Goal: Information Seeking & Learning: Find specific fact

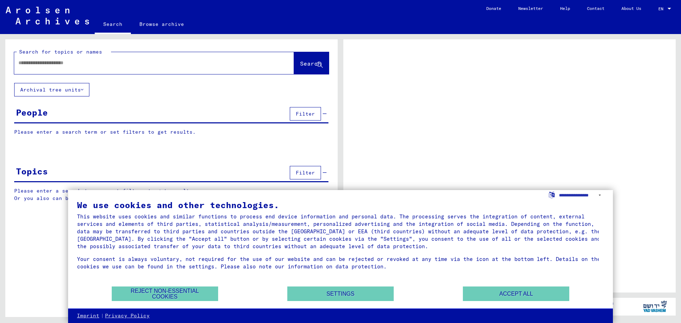
click at [75, 65] on input "text" at bounding box center [147, 62] width 259 height 7
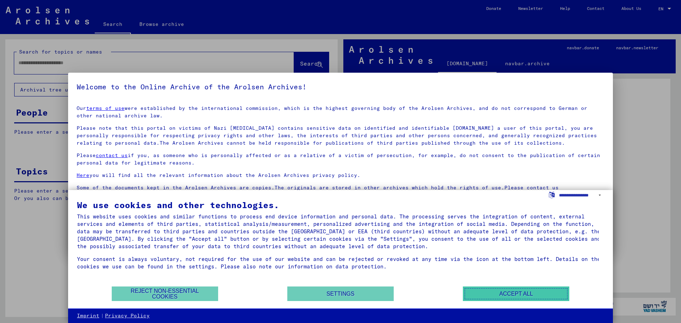
click at [515, 292] on button "Accept all" at bounding box center [516, 294] width 106 height 15
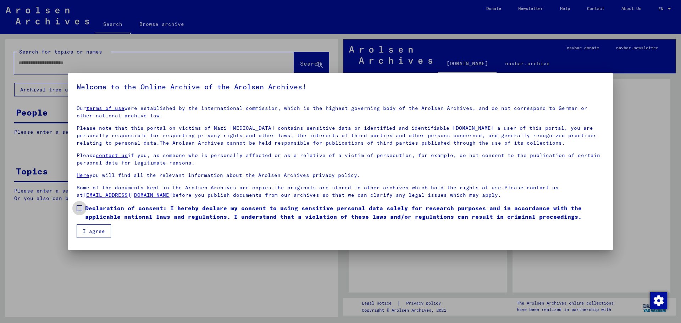
click at [81, 211] on label "Declaration of consent: I hereby declare my consent to using sensitive personal…" at bounding box center [341, 212] width 528 height 17
click at [93, 226] on button "I agree" at bounding box center [94, 230] width 34 height 13
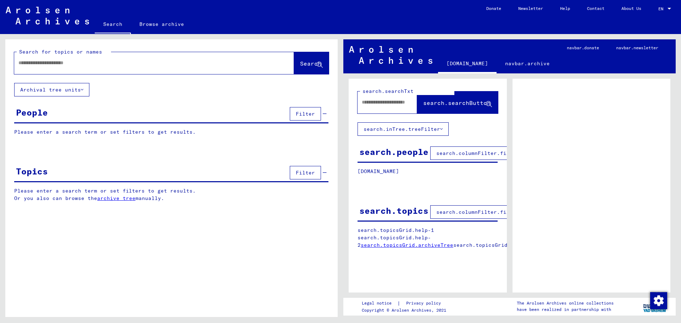
click at [93, 63] on input "text" at bounding box center [147, 62] width 259 height 7
click at [296, 68] on button "Search" at bounding box center [311, 63] width 35 height 22
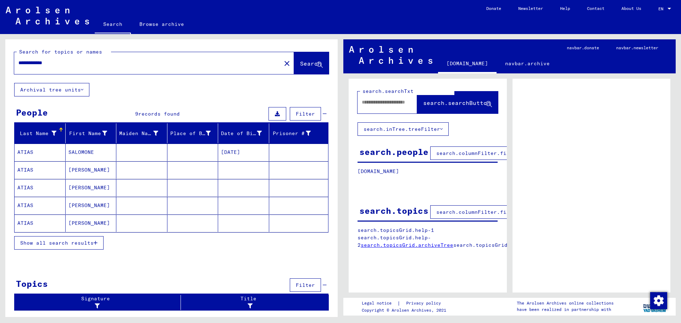
click at [97, 240] on icon "button" at bounding box center [96, 242] width 4 height 5
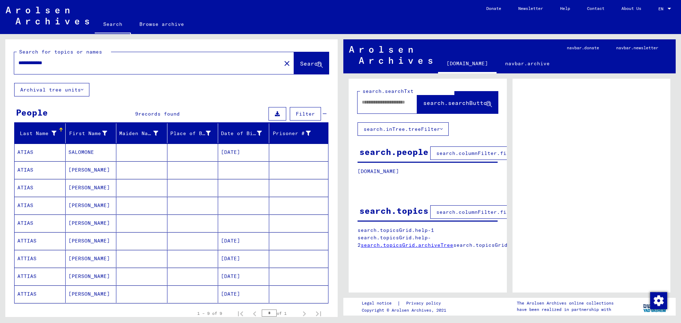
scroll to position [35, 0]
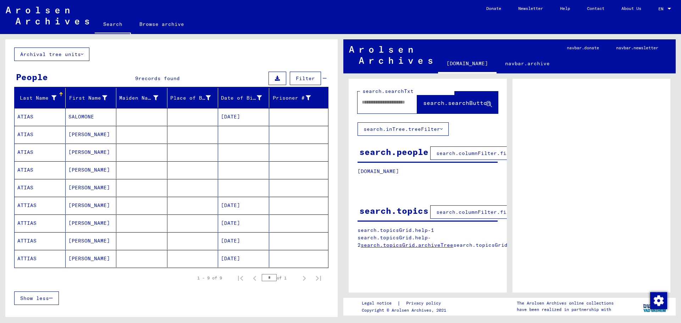
click at [82, 136] on mat-cell "[PERSON_NAME]" at bounding box center [91, 134] width 51 height 17
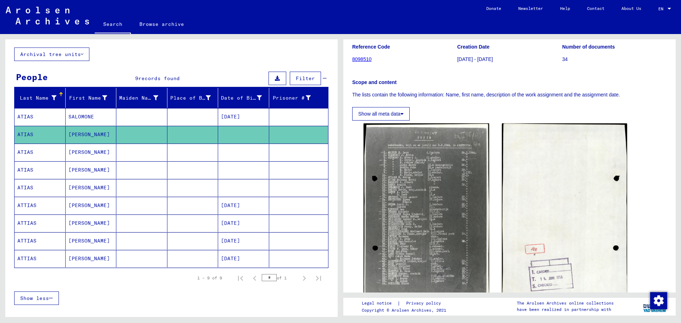
scroll to position [106, 0]
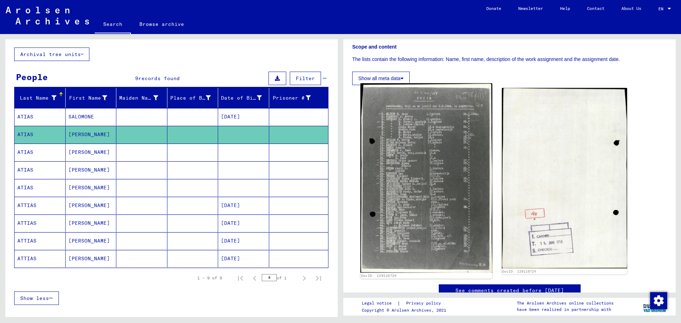
click at [421, 171] on img at bounding box center [426, 177] width 132 height 189
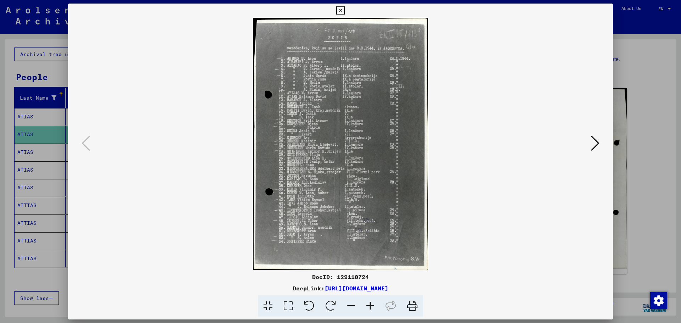
click at [369, 306] on icon at bounding box center [370, 306] width 19 height 22
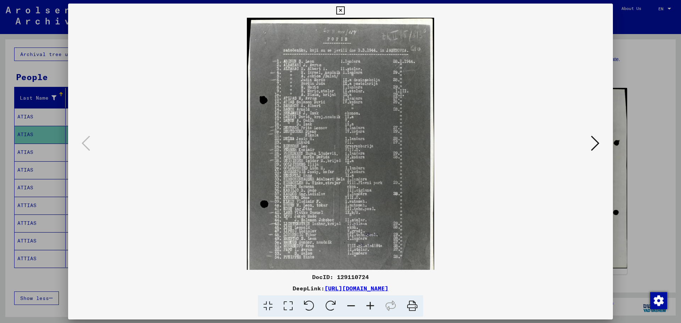
click at [369, 306] on icon at bounding box center [370, 306] width 19 height 22
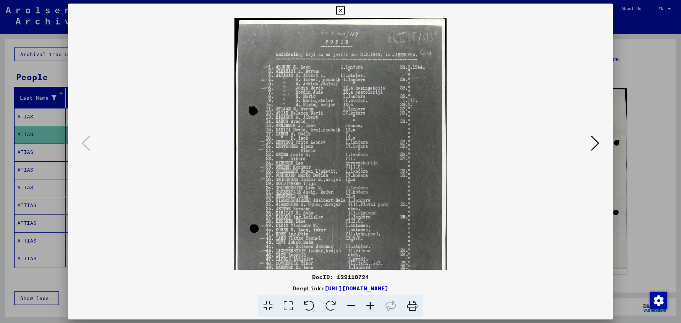
click at [369, 306] on icon at bounding box center [370, 306] width 19 height 22
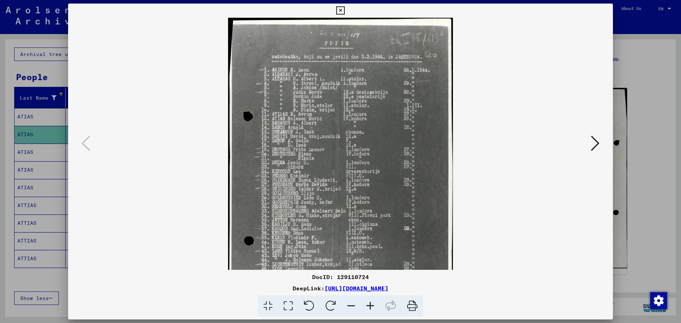
click at [369, 306] on icon at bounding box center [370, 306] width 19 height 22
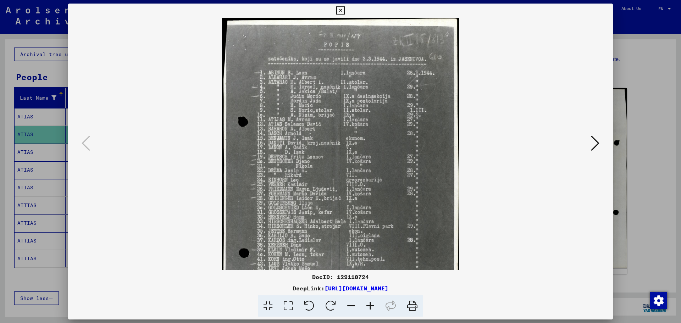
click at [369, 306] on icon at bounding box center [370, 306] width 19 height 22
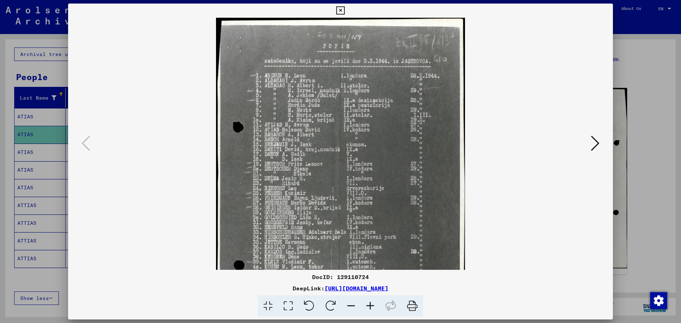
click at [369, 306] on icon at bounding box center [370, 306] width 19 height 22
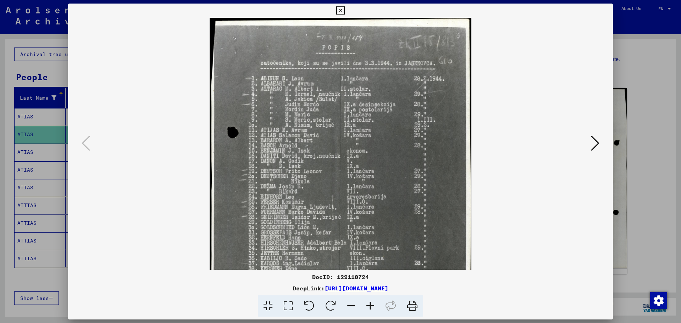
click at [369, 306] on icon at bounding box center [370, 306] width 19 height 22
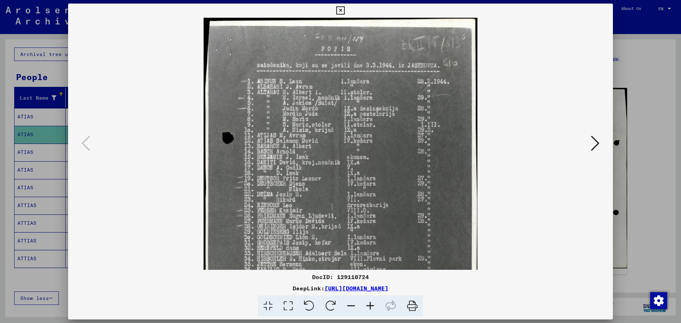
click at [369, 306] on icon at bounding box center [370, 306] width 19 height 22
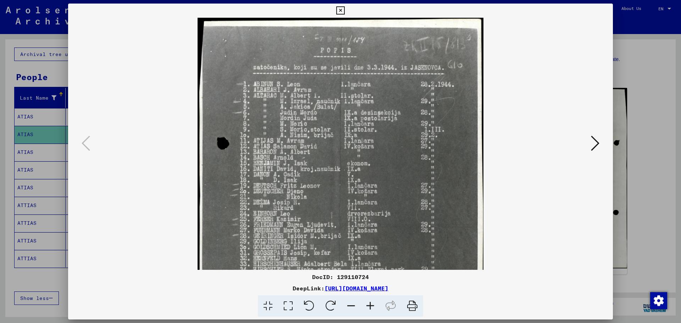
click at [369, 306] on icon at bounding box center [370, 306] width 19 height 22
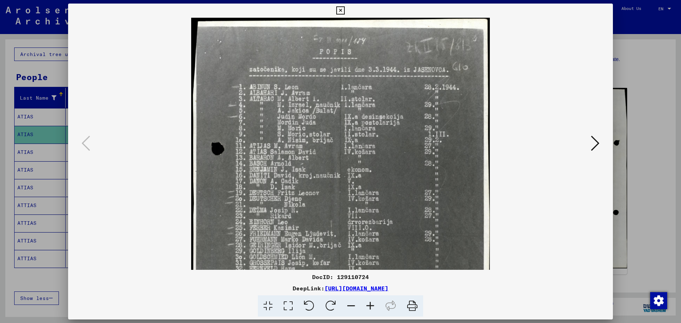
click at [369, 306] on icon at bounding box center [370, 306] width 19 height 22
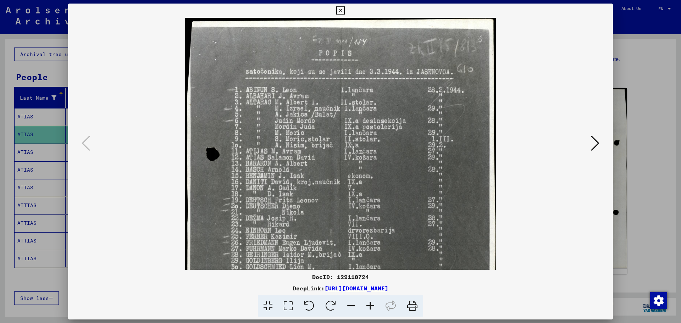
click at [369, 306] on icon at bounding box center [370, 306] width 19 height 22
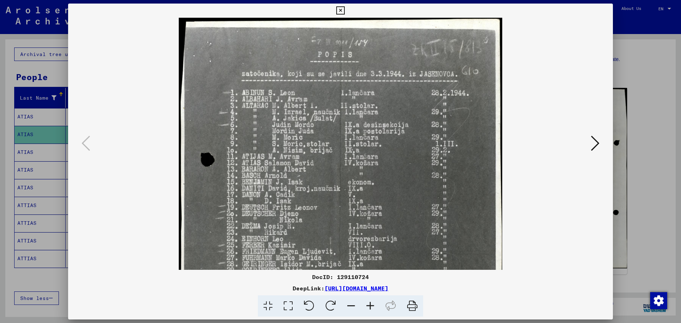
click at [369, 306] on icon at bounding box center [370, 306] width 19 height 22
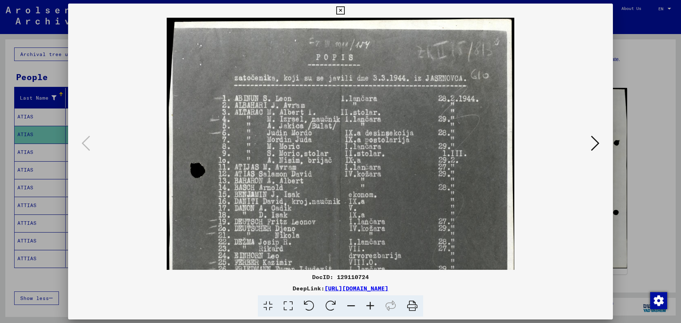
click at [369, 306] on icon at bounding box center [370, 306] width 19 height 22
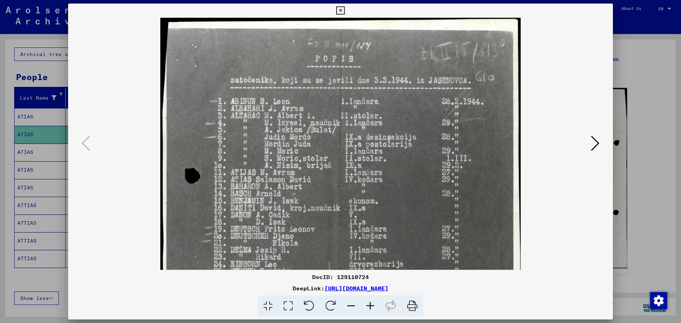
click at [369, 306] on icon at bounding box center [370, 306] width 19 height 22
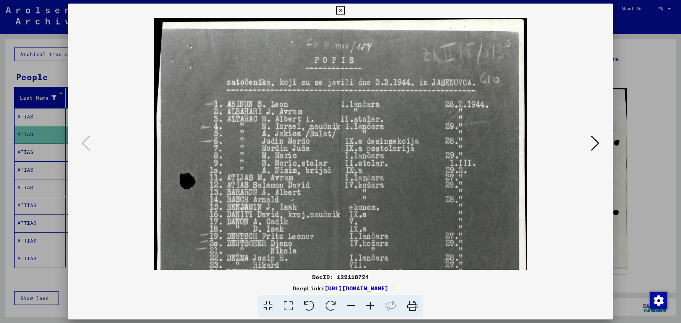
click at [369, 306] on icon at bounding box center [370, 306] width 19 height 22
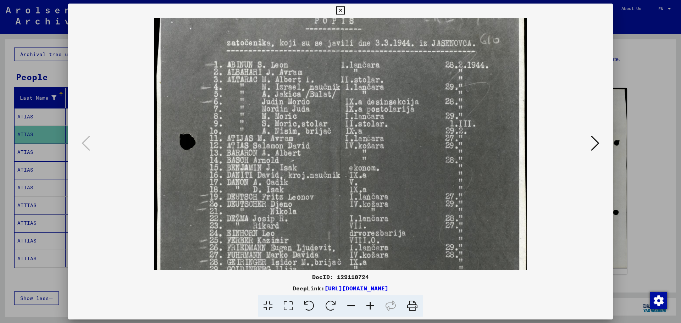
scroll to position [40, 0]
drag, startPoint x: 374, startPoint y: 181, endPoint x: 372, endPoint y: 142, distance: 39.8
click at [372, 142] on img at bounding box center [340, 246] width 372 height 536
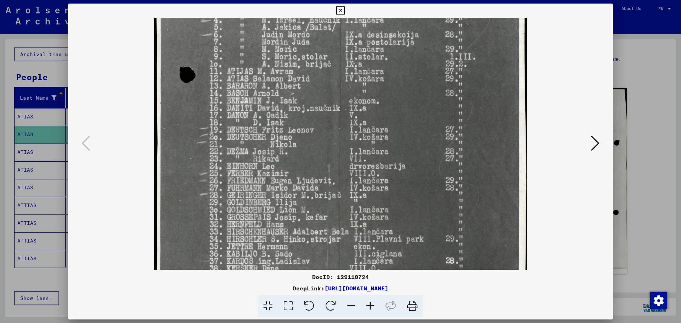
scroll to position [109, 0]
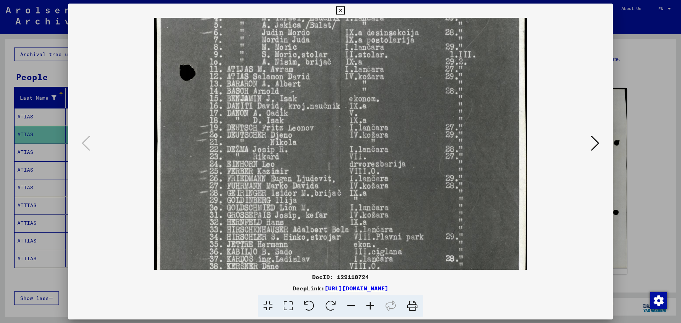
drag, startPoint x: 350, startPoint y: 214, endPoint x: 346, endPoint y: 145, distance: 68.5
click at [346, 145] on img at bounding box center [340, 177] width 372 height 536
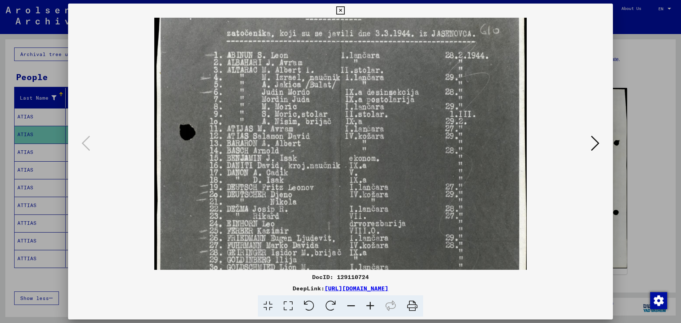
scroll to position [51, 0]
drag, startPoint x: 432, startPoint y: 68, endPoint x: 437, endPoint y: 126, distance: 58.1
click at [437, 126] on img at bounding box center [340, 235] width 372 height 536
click at [341, 9] on icon at bounding box center [340, 10] width 8 height 9
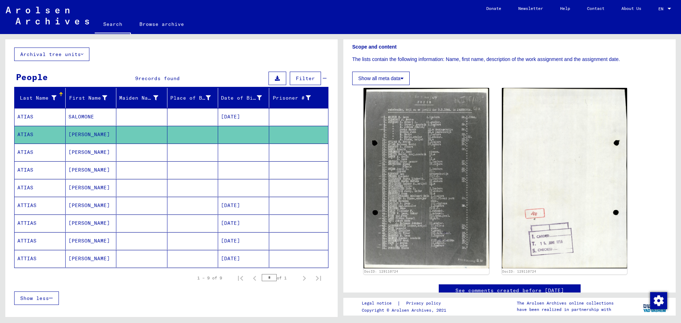
click at [79, 154] on mat-cell "[PERSON_NAME]" at bounding box center [91, 152] width 51 height 17
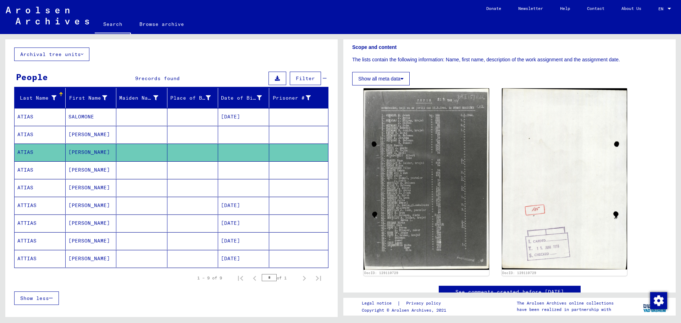
scroll to position [106, 0]
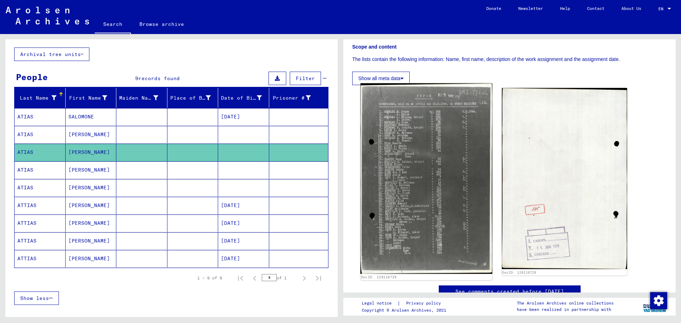
click at [449, 149] on img at bounding box center [426, 178] width 132 height 191
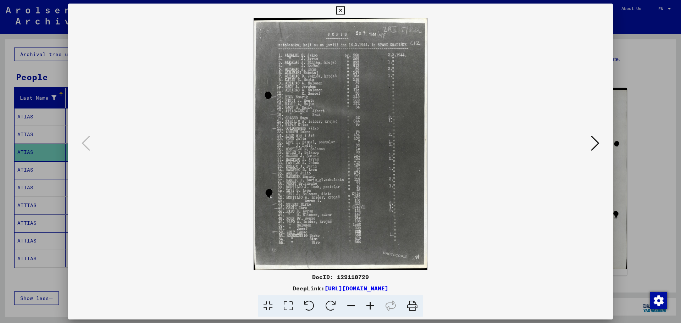
click at [369, 308] on icon at bounding box center [370, 306] width 19 height 22
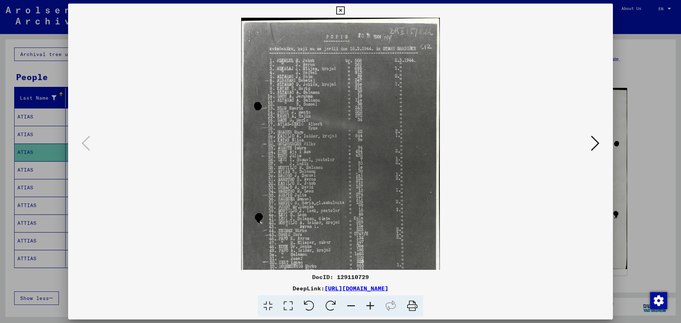
click at [369, 308] on icon at bounding box center [370, 306] width 19 height 22
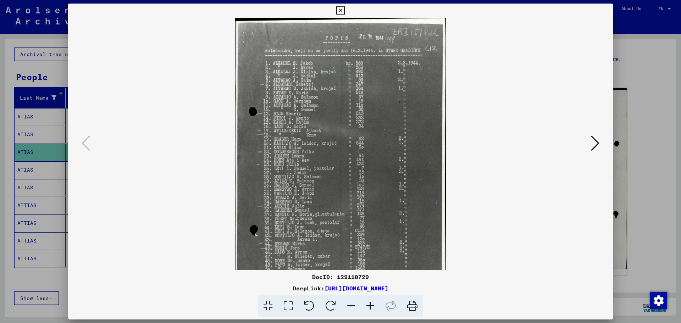
click at [369, 308] on icon at bounding box center [370, 306] width 19 height 22
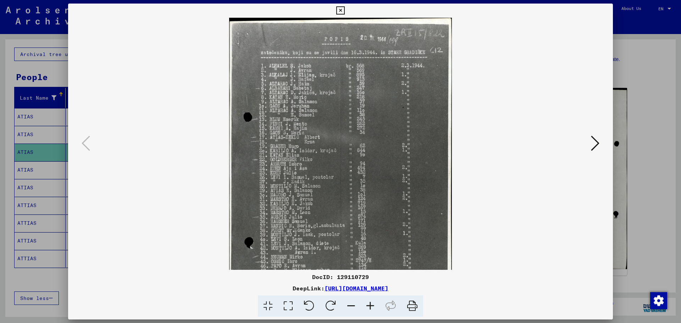
click at [369, 308] on icon at bounding box center [370, 306] width 19 height 22
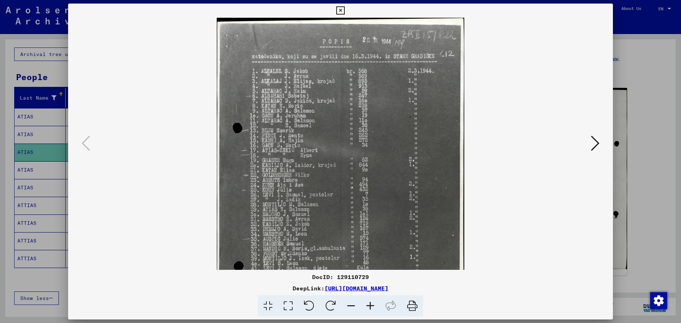
click at [369, 308] on icon at bounding box center [370, 306] width 19 height 22
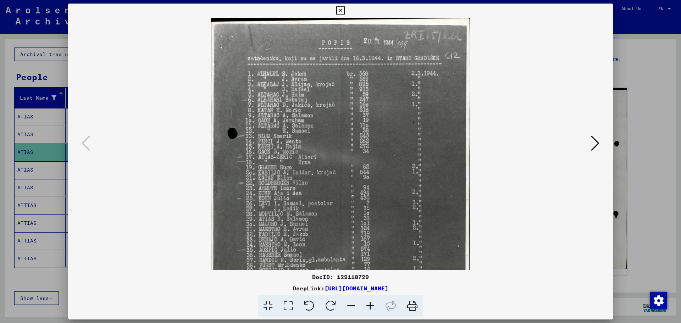
click at [369, 308] on icon at bounding box center [370, 306] width 19 height 22
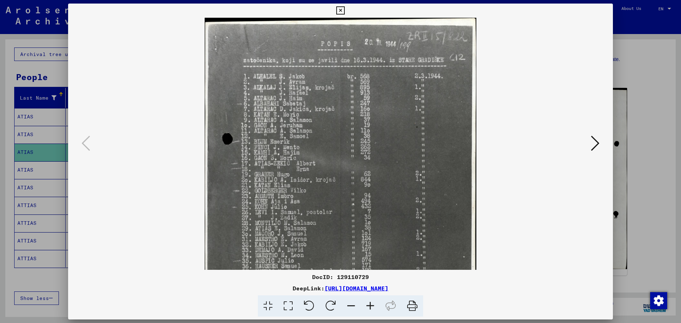
click at [369, 308] on icon at bounding box center [370, 306] width 19 height 22
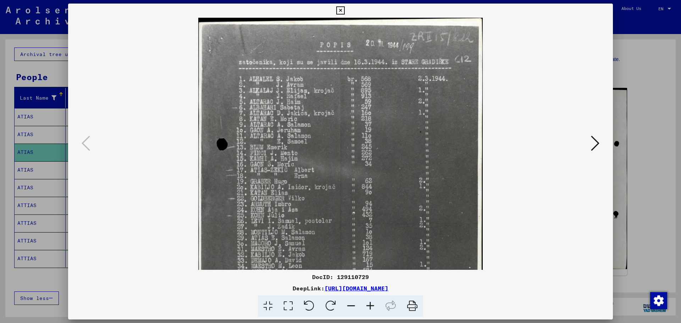
click at [369, 308] on icon at bounding box center [370, 306] width 19 height 22
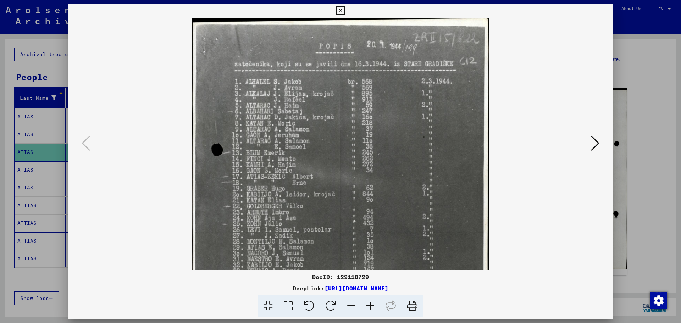
click at [369, 308] on icon at bounding box center [370, 306] width 19 height 22
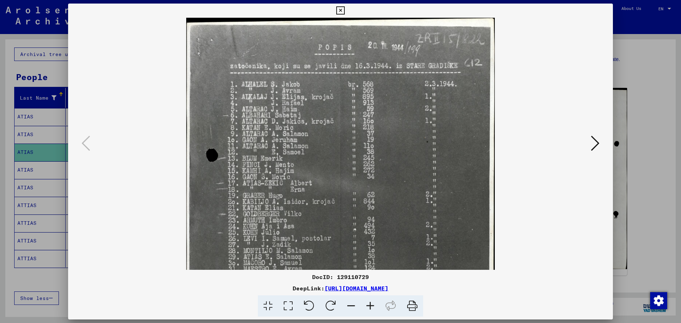
click at [369, 308] on icon at bounding box center [370, 306] width 19 height 22
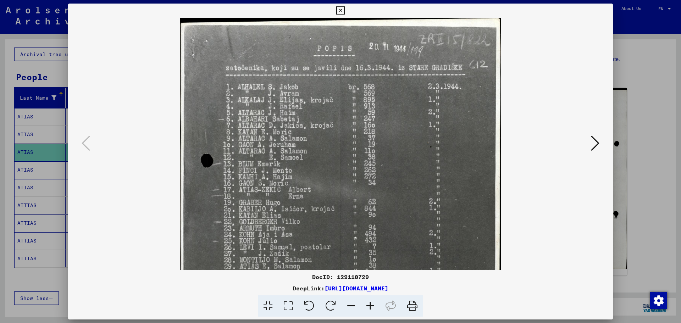
click at [369, 308] on icon at bounding box center [370, 306] width 19 height 22
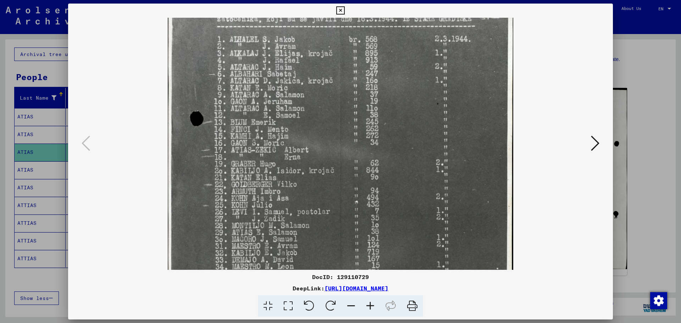
drag, startPoint x: 305, startPoint y: 190, endPoint x: 295, endPoint y: 121, distance: 69.5
click at [300, 134] on img at bounding box center [340, 215] width 345 height 500
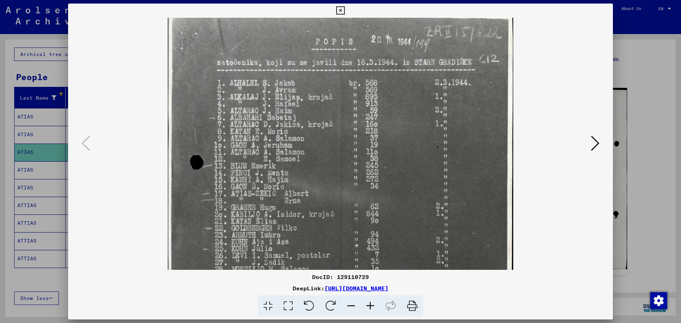
scroll to position [10, 0]
drag, startPoint x: 277, startPoint y: 121, endPoint x: 282, endPoint y: 175, distance: 54.1
click at [282, 175] on img at bounding box center [340, 258] width 345 height 500
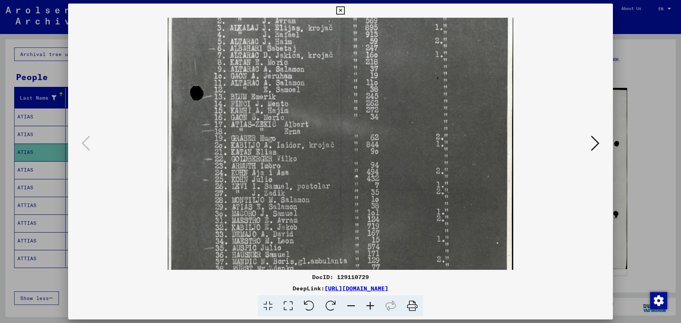
scroll to position [81, 0]
drag, startPoint x: 277, startPoint y: 148, endPoint x: 286, endPoint y: 77, distance: 70.8
click at [284, 76] on img at bounding box center [340, 187] width 345 height 500
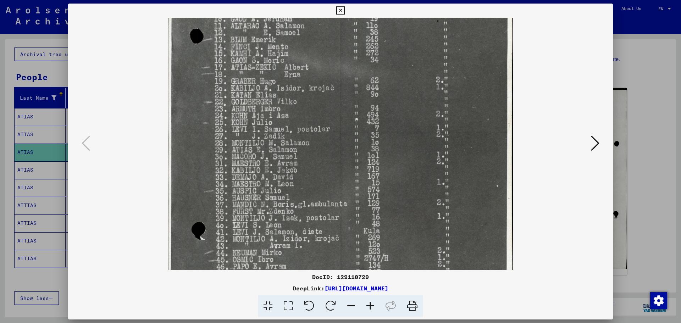
drag, startPoint x: 288, startPoint y: 146, endPoint x: 286, endPoint y: 92, distance: 54.3
click at [286, 92] on img at bounding box center [340, 132] width 345 height 500
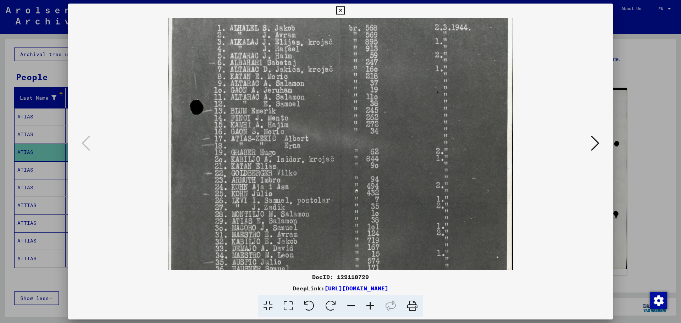
drag, startPoint x: 299, startPoint y: 162, endPoint x: 311, endPoint y: 233, distance: 72.4
click at [311, 233] on img at bounding box center [340, 204] width 345 height 500
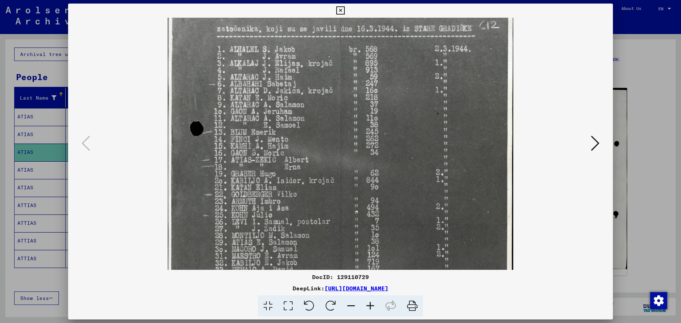
drag, startPoint x: 282, startPoint y: 122, endPoint x: 273, endPoint y: 120, distance: 9.5
click at [281, 137] on img at bounding box center [340, 225] width 345 height 500
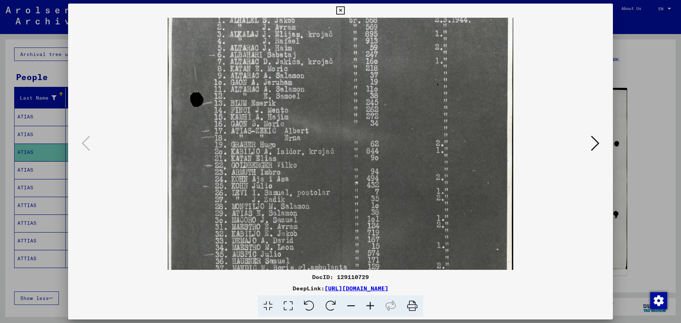
scroll to position [74, 0]
drag, startPoint x: 261, startPoint y: 124, endPoint x: 263, endPoint y: 95, distance: 29.8
click at [263, 95] on img at bounding box center [340, 194] width 345 height 500
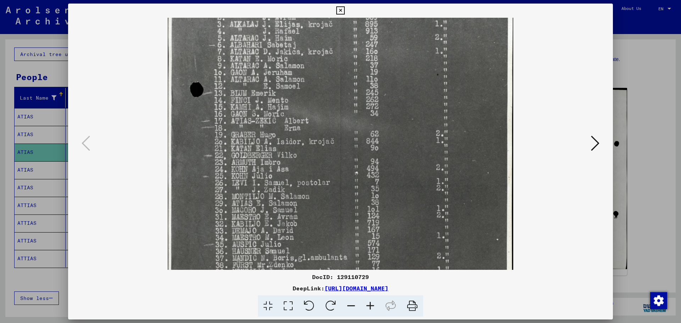
scroll to position [85, 0]
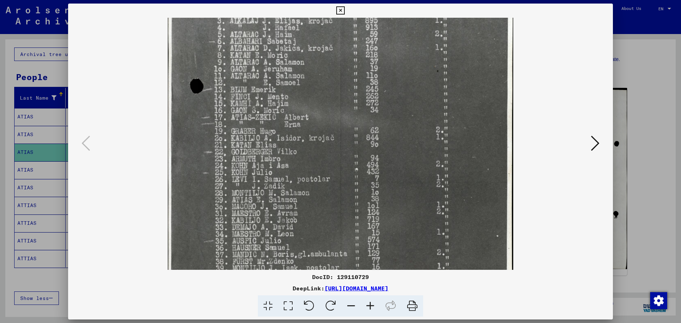
drag, startPoint x: 304, startPoint y: 126, endPoint x: 303, endPoint y: 115, distance: 11.5
click at [303, 115] on img at bounding box center [340, 182] width 345 height 500
click at [339, 10] on icon at bounding box center [340, 10] width 8 height 9
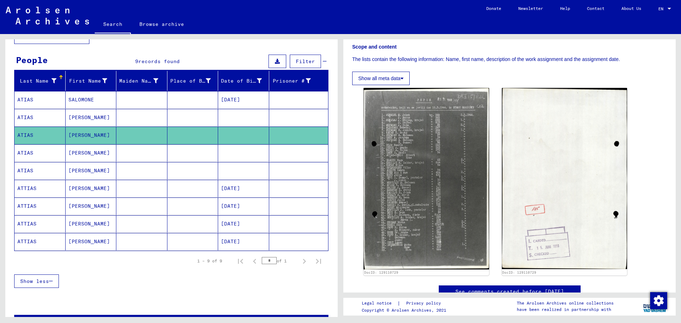
scroll to position [0, 0]
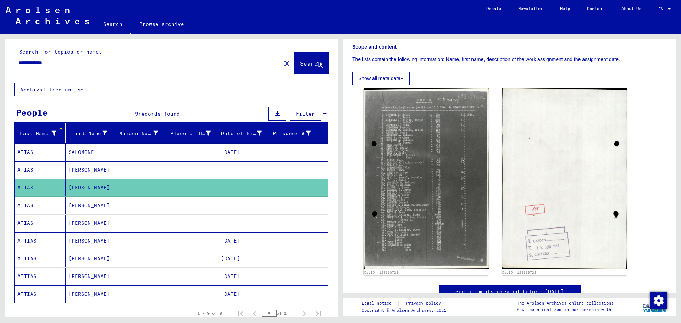
click at [106, 65] on input "**********" at bounding box center [147, 62] width 259 height 7
click at [84, 88] on button "Archival tree units" at bounding box center [51, 89] width 75 height 13
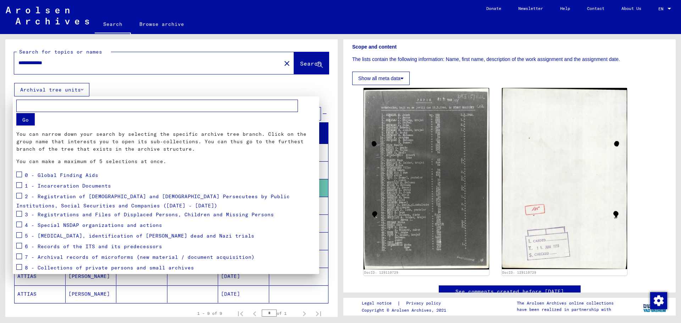
click at [84, 88] on div at bounding box center [340, 161] width 681 height 323
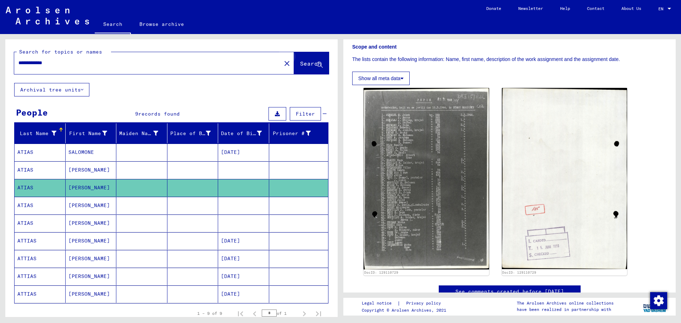
click at [310, 65] on span "Search" at bounding box center [310, 63] width 21 height 7
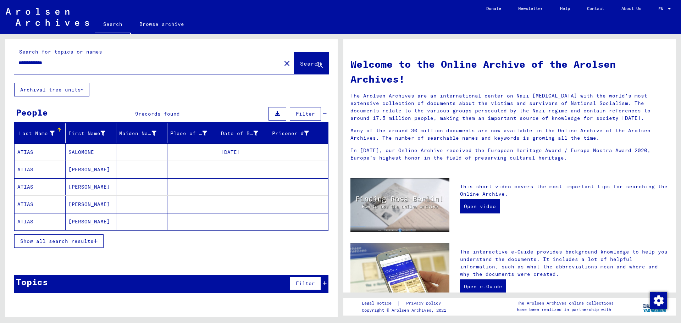
click at [96, 241] on icon "button" at bounding box center [96, 241] width 4 height 5
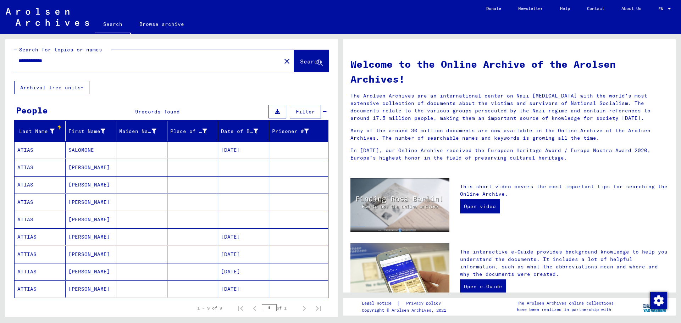
type input "**********"
